Goal: Task Accomplishment & Management: Complete application form

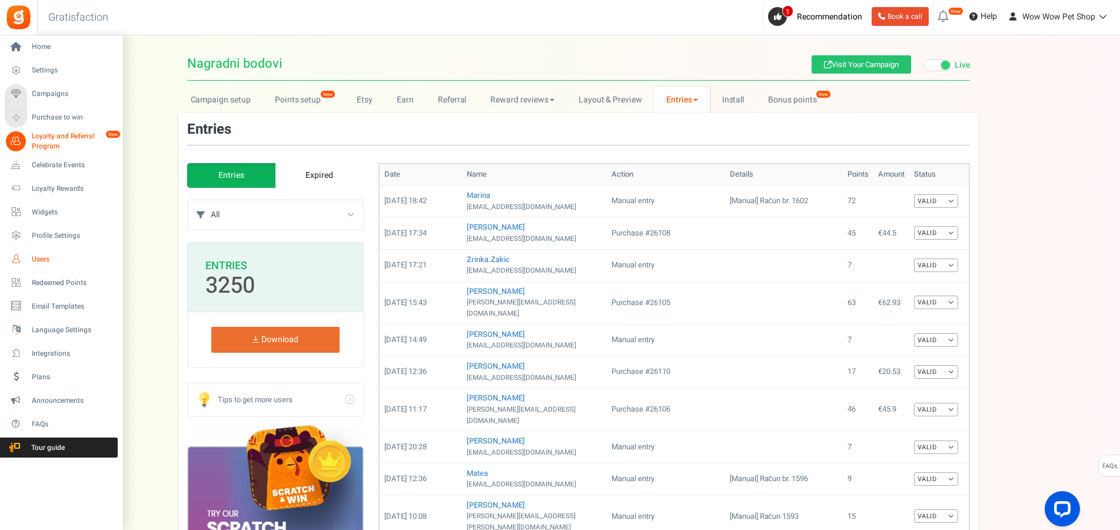
click at [46, 260] on span "Users" at bounding box center [73, 259] width 82 height 10
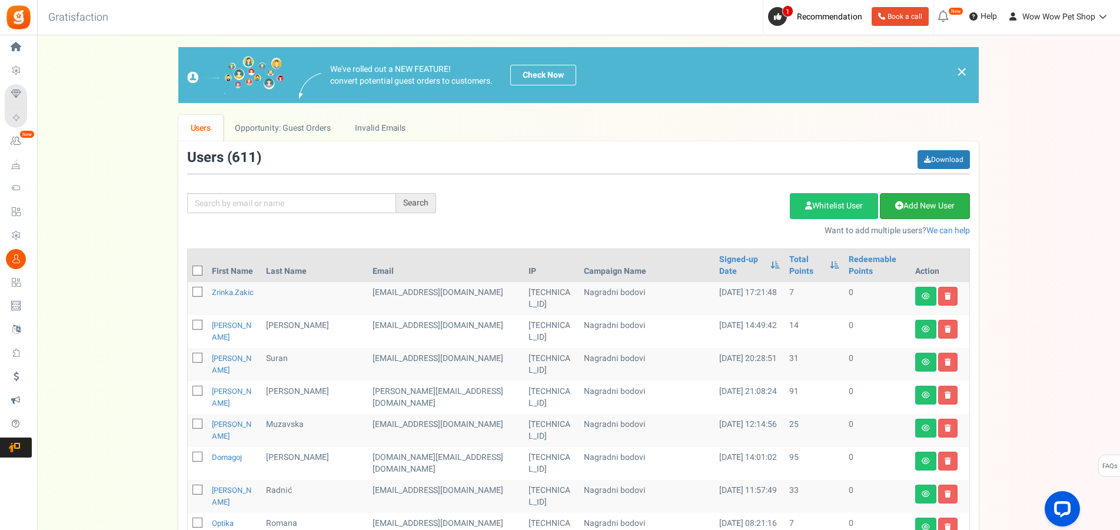
click at [936, 208] on link "Add New User" at bounding box center [925, 206] width 90 height 26
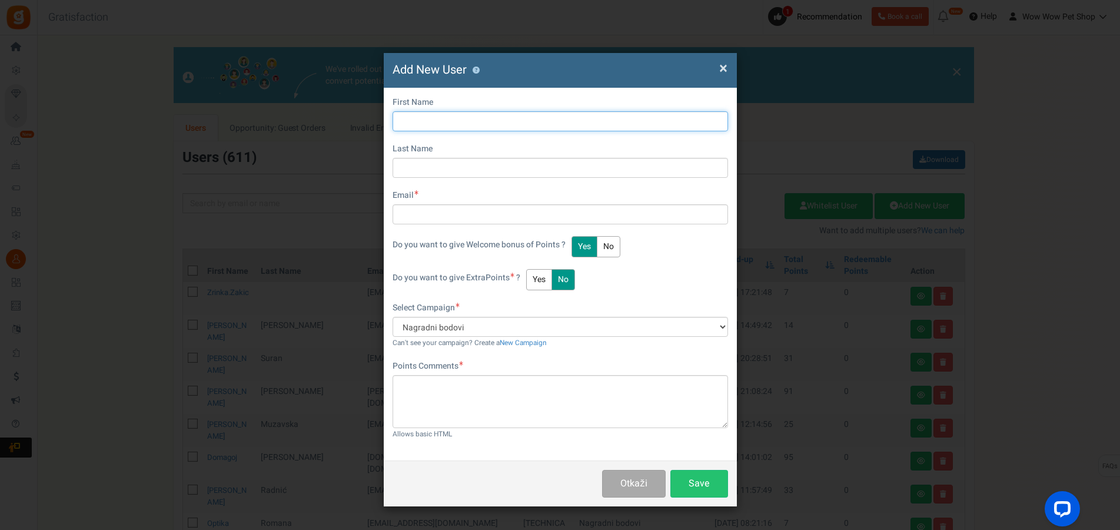
click at [441, 125] on input "text" at bounding box center [559, 121] width 335 height 20
type input "Marino"
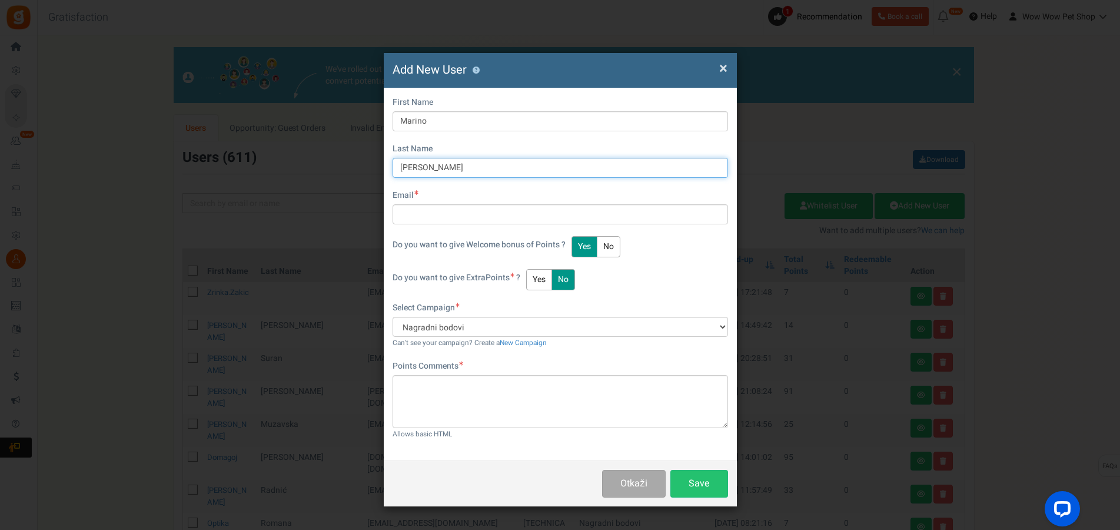
type input "[PERSON_NAME]"
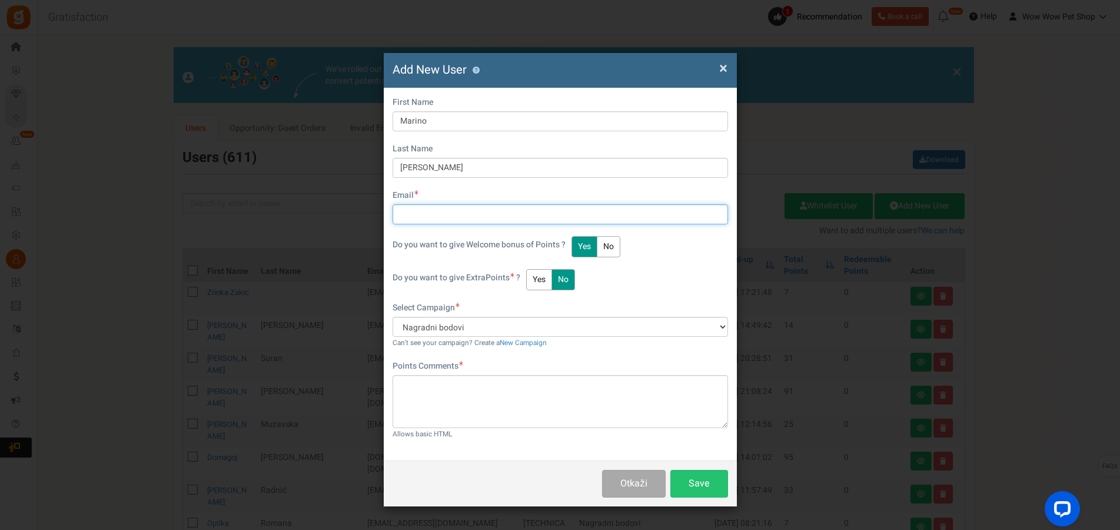
click at [438, 214] on input "text" at bounding box center [559, 214] width 335 height 20
type input "[EMAIL_ADDRESS][DOMAIN_NAME]"
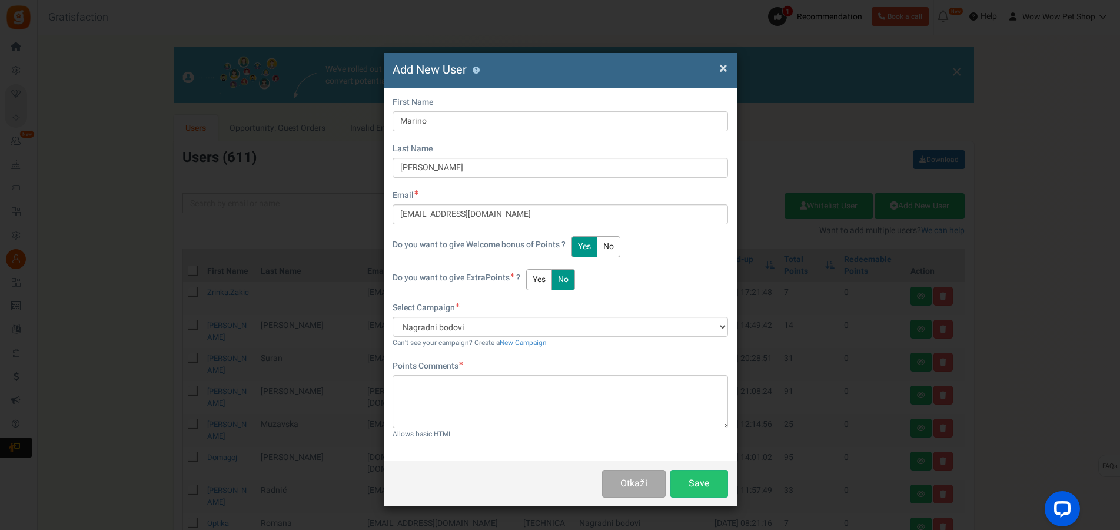
click at [543, 278] on button "Yes" at bounding box center [539, 279] width 26 height 21
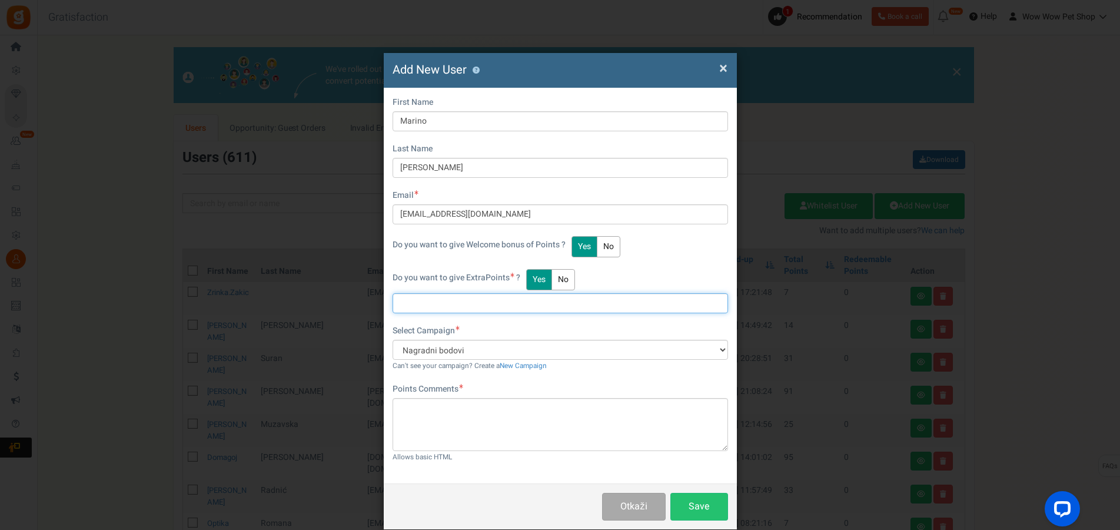
click at [448, 305] on input "text" at bounding box center [559, 303] width 335 height 20
type input "22"
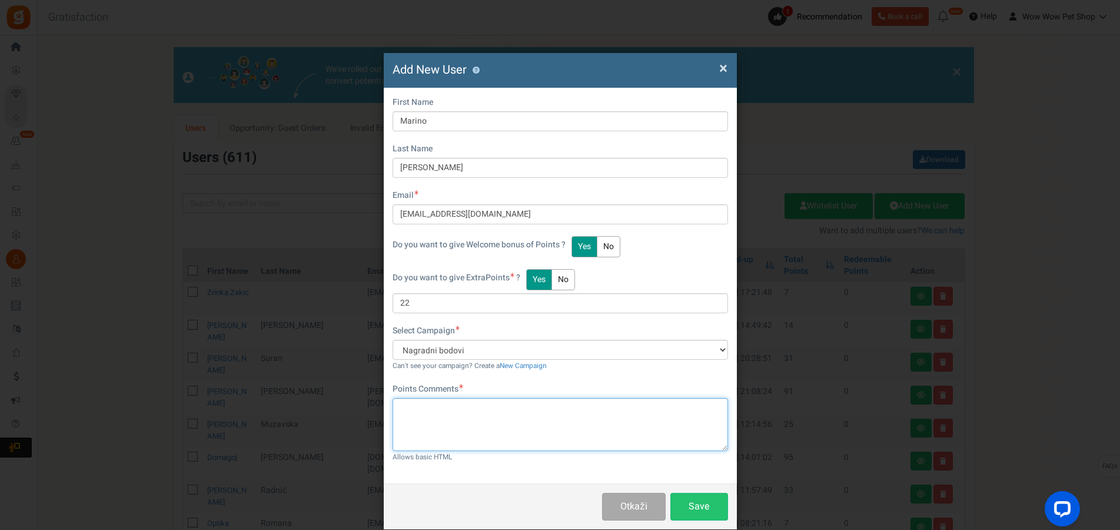
click at [445, 433] on textarea at bounding box center [559, 424] width 335 height 53
paste textarea "1605"
type textarea "Račun br. 1605"
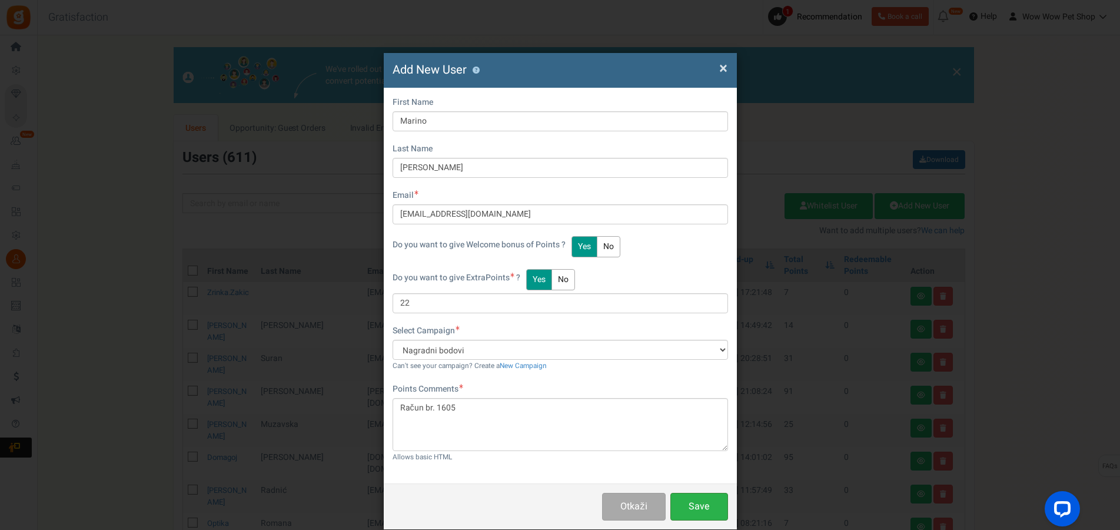
click at [698, 503] on button "Save" at bounding box center [699, 507] width 58 height 28
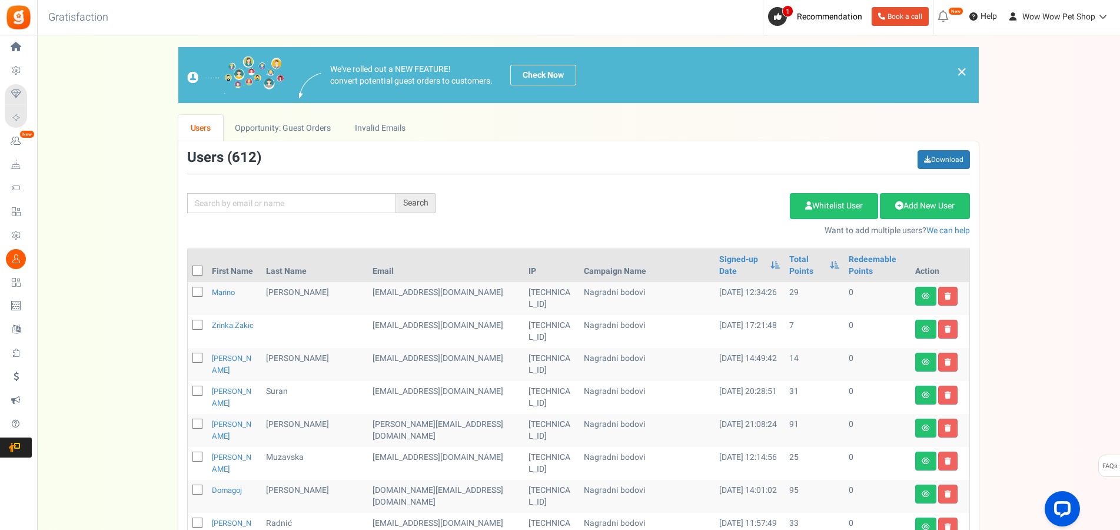
scroll to position [60, 0]
